Goal: Task Accomplishment & Management: Manage account settings

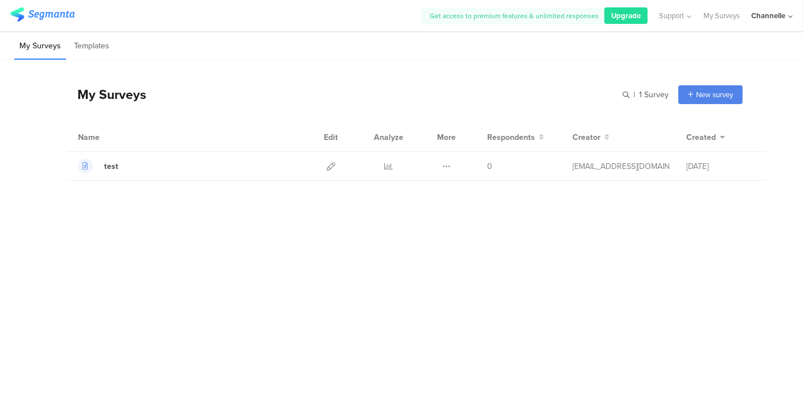
click at [619, 12] on span "Upgrade" at bounding box center [626, 15] width 30 height 11
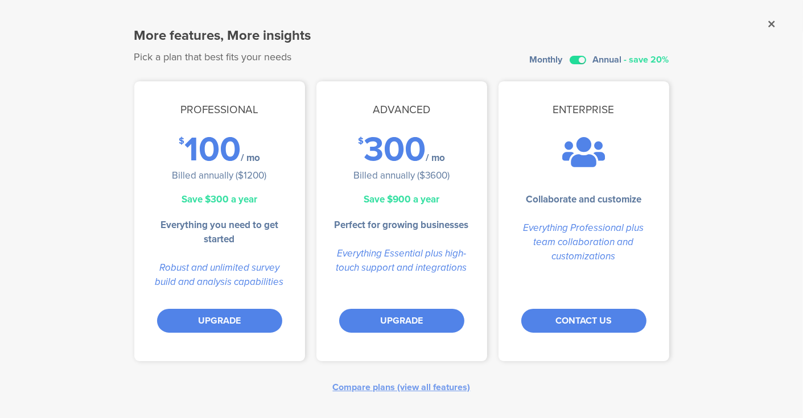
click at [576, 60] on label at bounding box center [577, 60] width 16 height 9
click at [0, 0] on input "checkbox" at bounding box center [0, 0] width 0 height 0
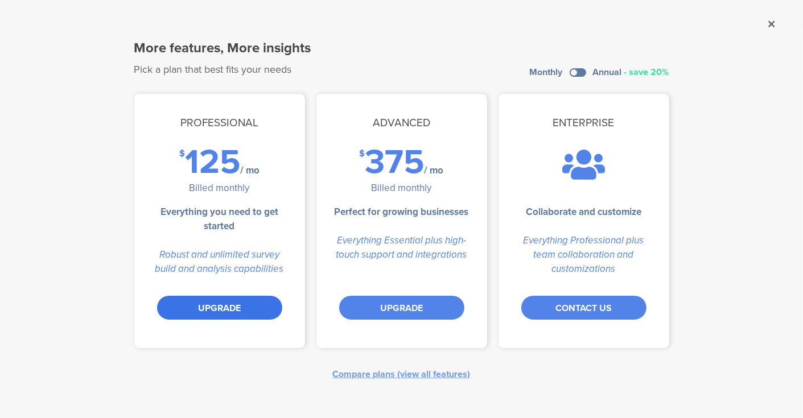
click at [240, 305] on div "UPGRADE" at bounding box center [219, 308] width 125 height 24
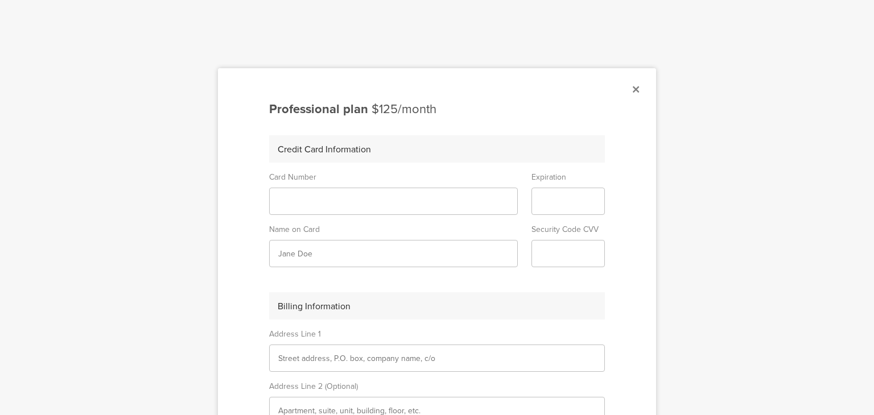
click at [715, 242] on div at bounding box center [437, 207] width 874 height 415
drag, startPoint x: 744, startPoint y: 171, endPoint x: 752, endPoint y: 280, distance: 110.1
click at [752, 280] on div at bounding box center [437, 207] width 874 height 415
click at [551, 353] on input "text" at bounding box center [436, 359] width 317 height 12
type input "251 Elbring Dr"
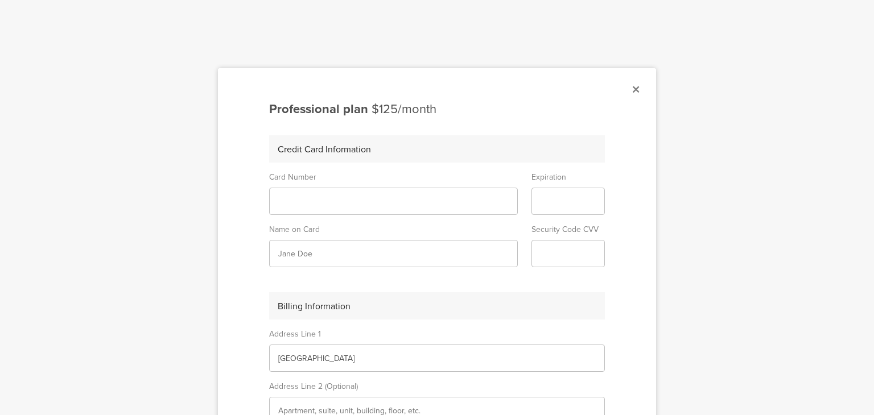
click at [633, 85] on icon at bounding box center [636, 89] width 6 height 10
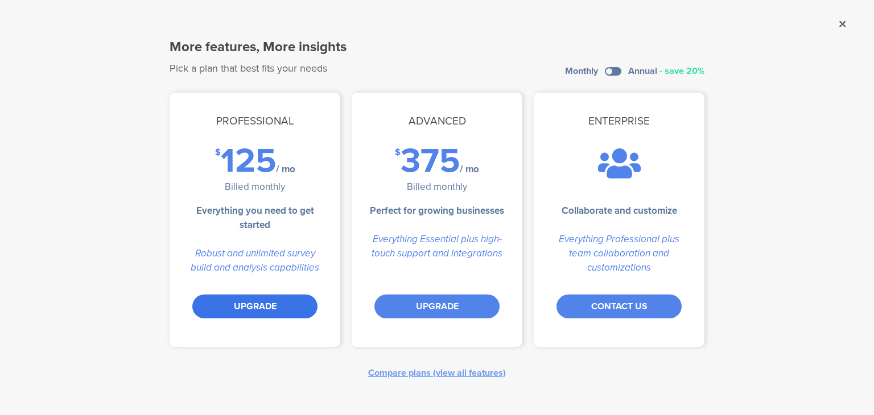
click at [246, 303] on div "UPGRADE" at bounding box center [254, 307] width 125 height 24
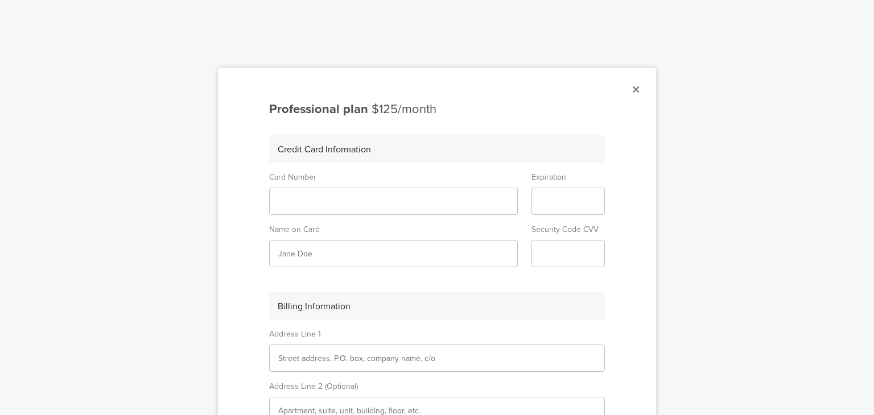
click at [719, 163] on div at bounding box center [437, 207] width 874 height 415
click at [633, 89] on icon at bounding box center [636, 89] width 6 height 10
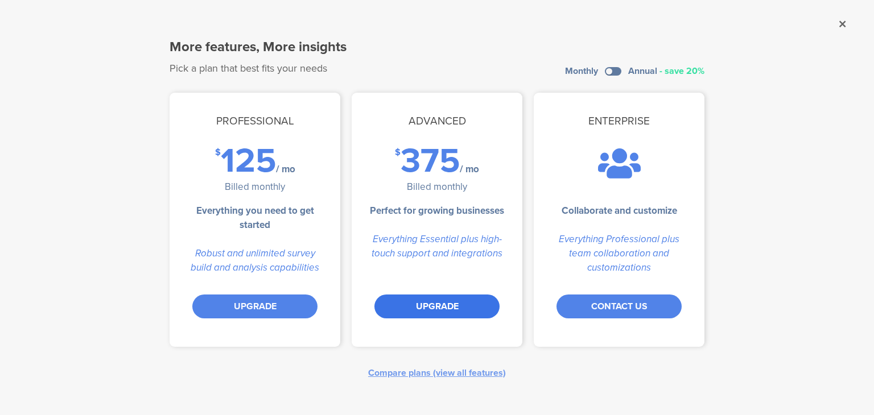
click at [412, 302] on div "UPGRADE" at bounding box center [436, 307] width 125 height 24
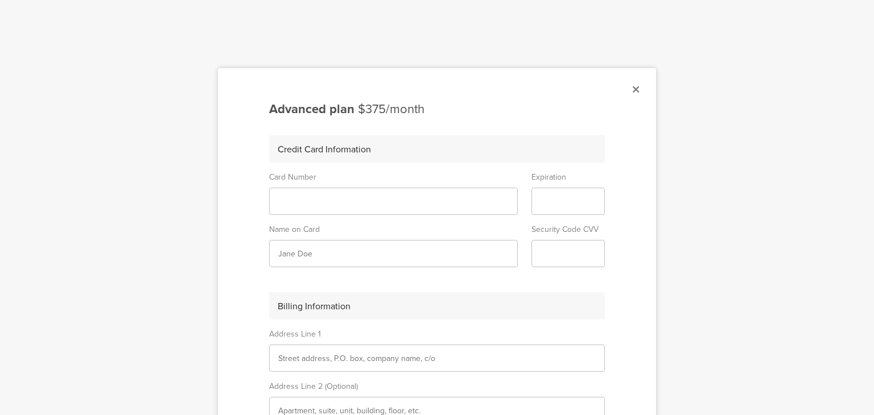
click at [633, 86] on icon at bounding box center [636, 89] width 6 height 10
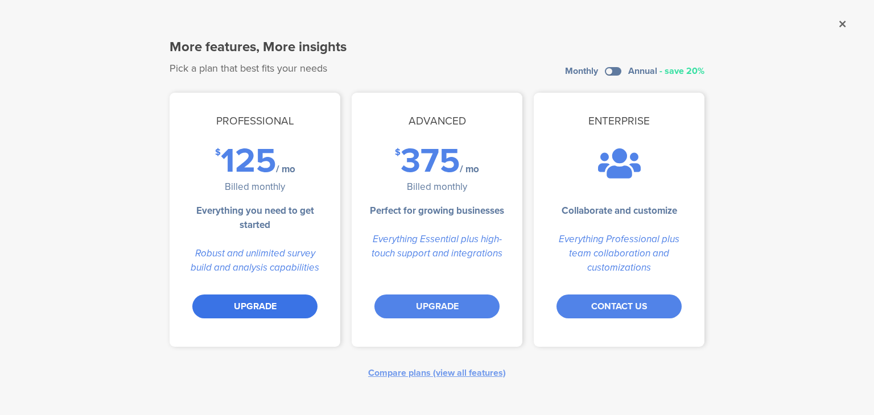
click at [260, 306] on div "UPGRADE" at bounding box center [254, 307] width 125 height 24
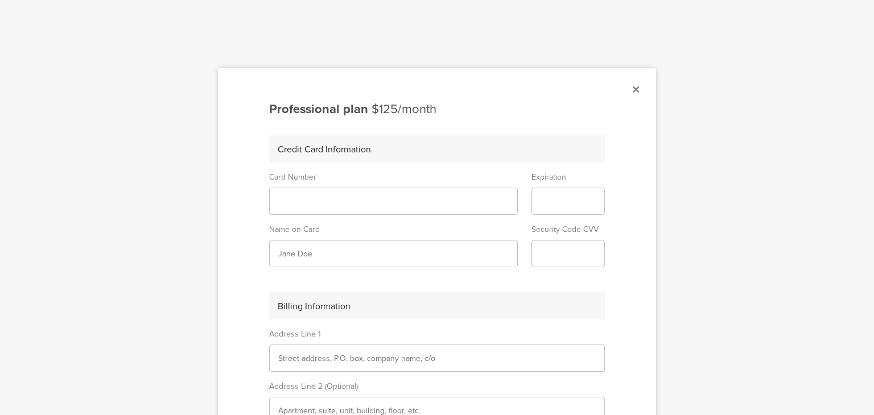
click at [296, 356] on input "text" at bounding box center [436, 359] width 317 height 12
type input "8806 College Ave"
click at [332, 410] on input "text" at bounding box center [436, 411] width 317 height 12
click at [633, 91] on icon at bounding box center [636, 89] width 6 height 10
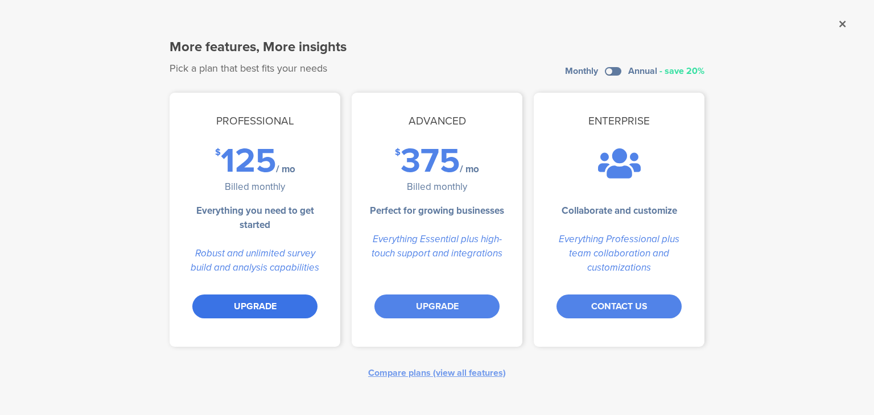
click at [280, 310] on div "UPGRADE" at bounding box center [254, 307] width 125 height 24
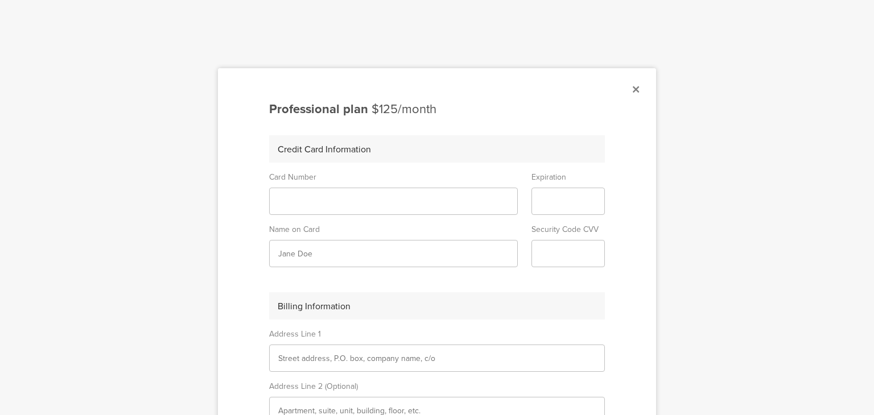
click at [701, 403] on div at bounding box center [437, 207] width 874 height 415
click at [133, 142] on div at bounding box center [437, 207] width 874 height 415
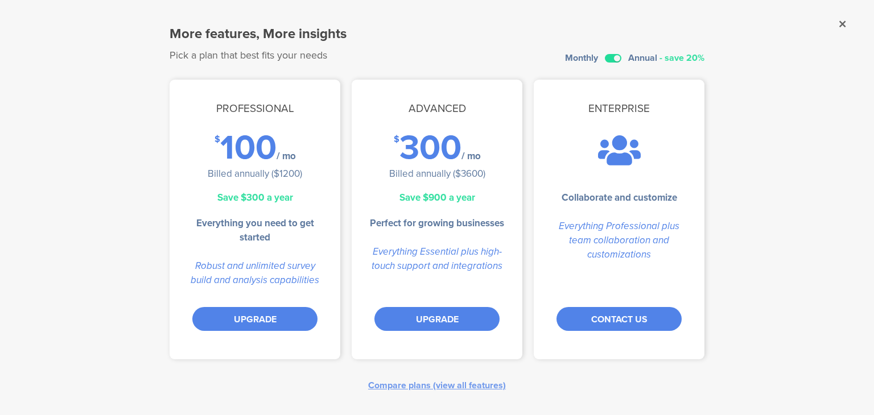
click at [612, 60] on label at bounding box center [613, 58] width 16 height 9
click at [0, 0] on input "checkbox" at bounding box center [0, 0] width 0 height 0
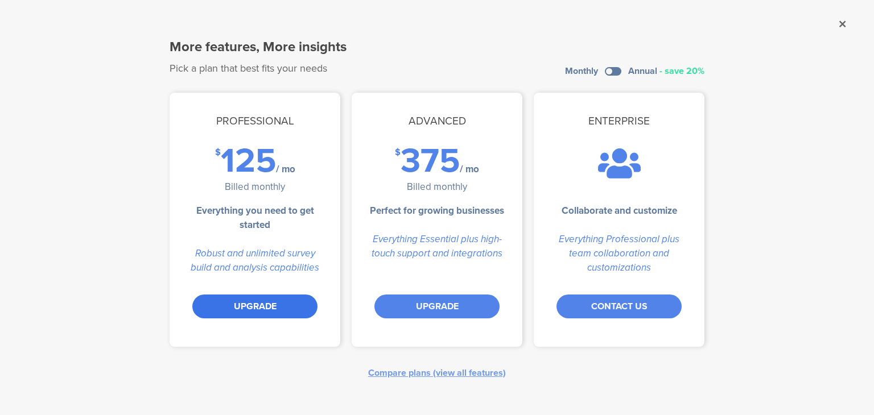
click at [282, 311] on div "UPGRADE" at bounding box center [254, 307] width 125 height 24
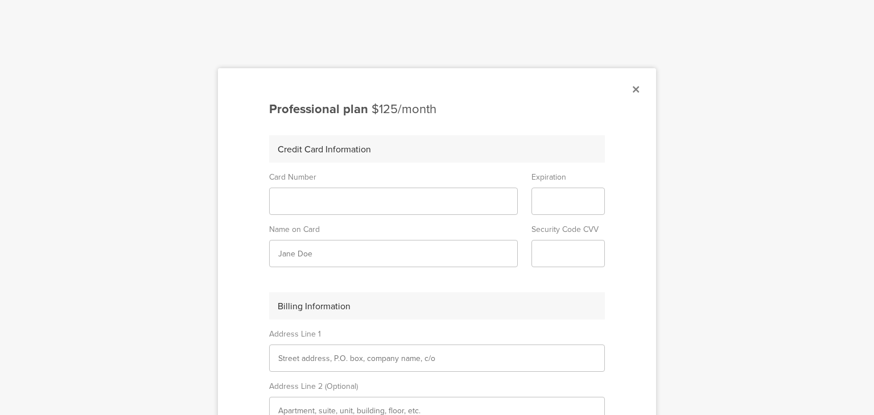
click at [112, 204] on div at bounding box center [437, 207] width 874 height 415
click at [433, 407] on input "text" at bounding box center [436, 411] width 317 height 12
click at [6, 92] on div at bounding box center [437, 207] width 874 height 415
drag, startPoint x: 683, startPoint y: 101, endPoint x: 758, endPoint y: 69, distance: 81.8
click at [758, 69] on div at bounding box center [437, 207] width 874 height 415
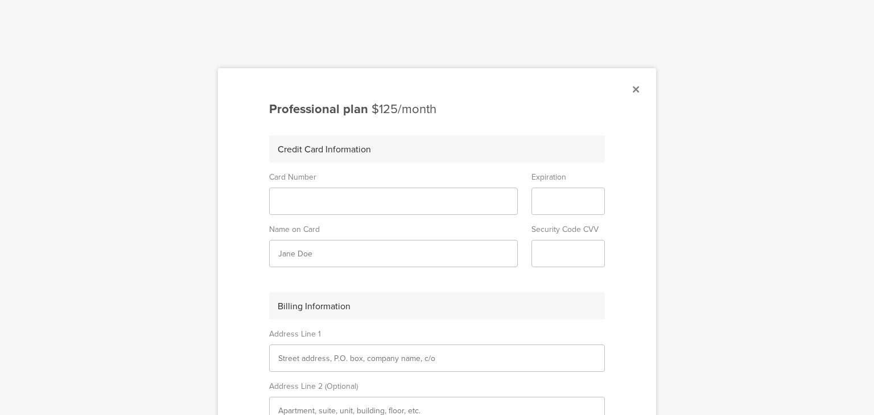
click at [758, 69] on div at bounding box center [437, 207] width 874 height 415
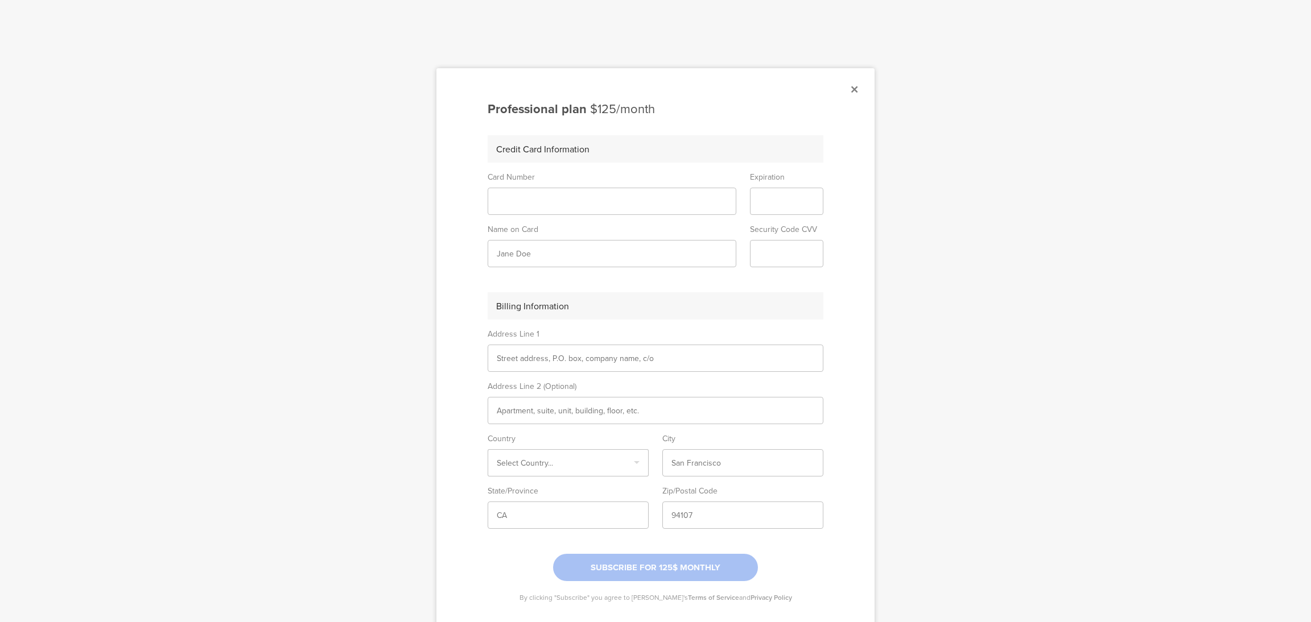
drag, startPoint x: 856, startPoint y: 0, endPoint x: 985, endPoint y: 334, distance: 358.3
click at [985, 334] on div at bounding box center [655, 311] width 1311 height 622
click at [603, 353] on input "text" at bounding box center [655, 359] width 317 height 12
click at [955, 427] on div at bounding box center [655, 311] width 1311 height 622
click at [118, 351] on div at bounding box center [655, 311] width 1311 height 622
